Goal: Find specific page/section

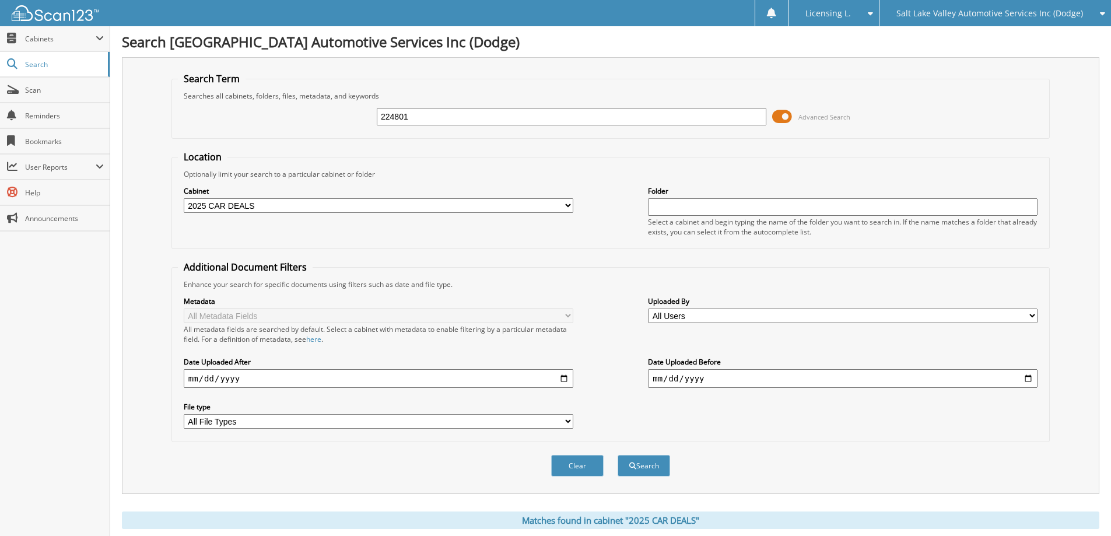
click at [433, 120] on input "224801" at bounding box center [571, 116] width 389 height 17
type input "2"
type input "[PERSON_NAME]"
click at [783, 118] on span at bounding box center [782, 116] width 20 height 17
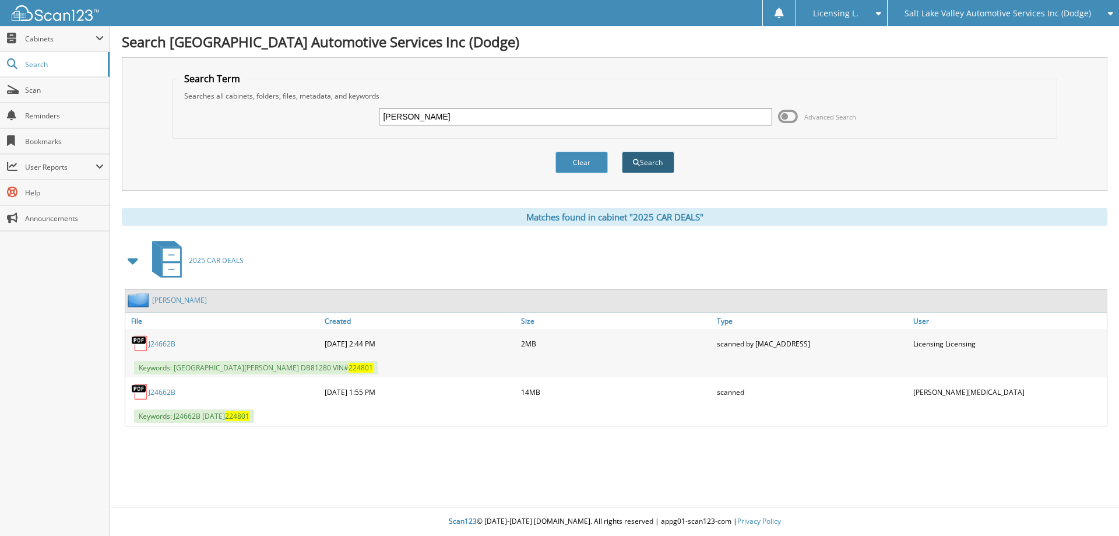
click at [642, 166] on button "Search" at bounding box center [648, 163] width 52 height 22
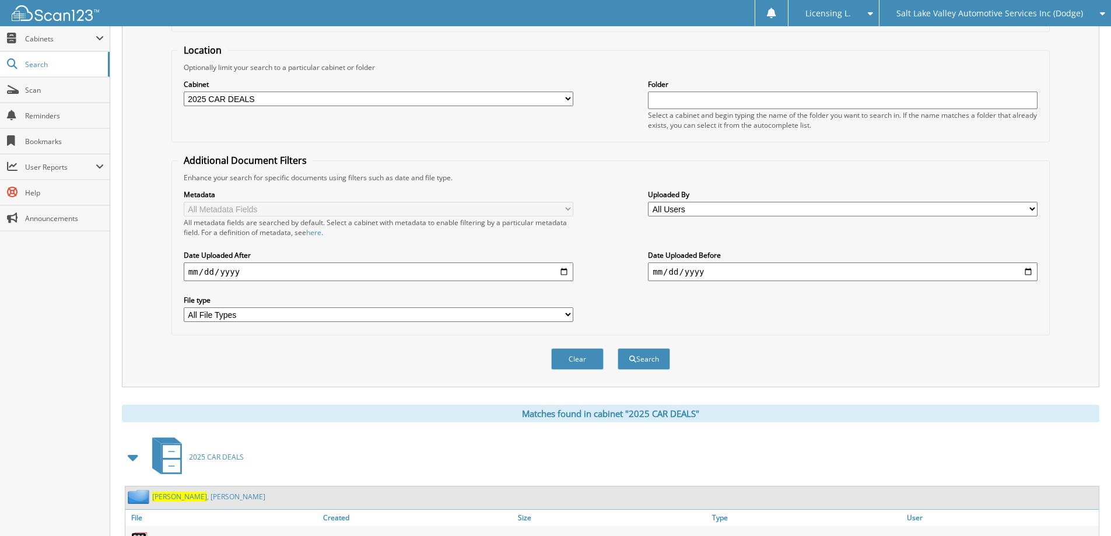
scroll to position [289, 0]
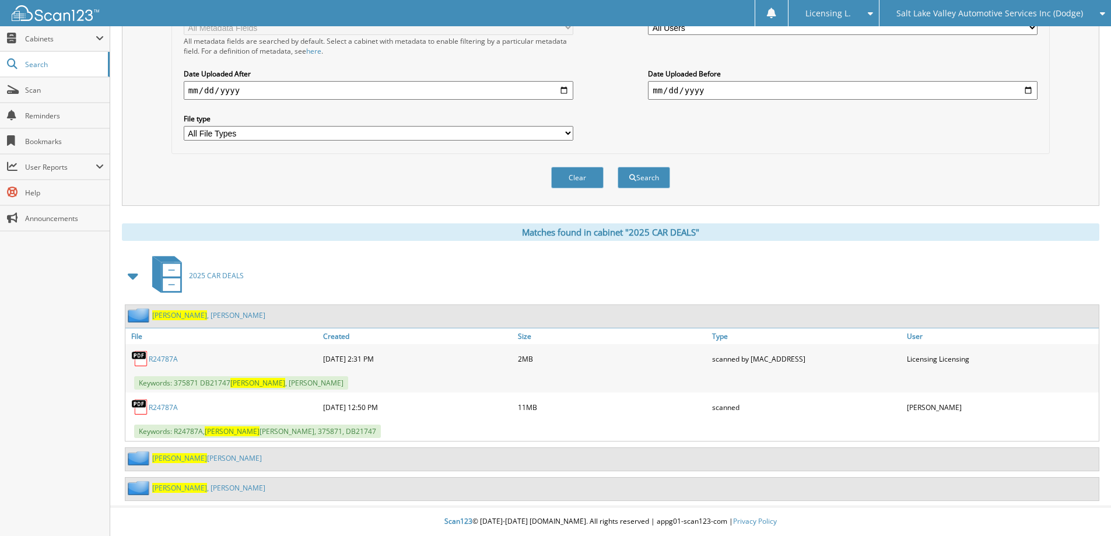
click at [187, 486] on link "[PERSON_NAME]" at bounding box center [208, 488] width 113 height 10
